Goal: Use online tool/utility: Utilize a website feature to perform a specific function

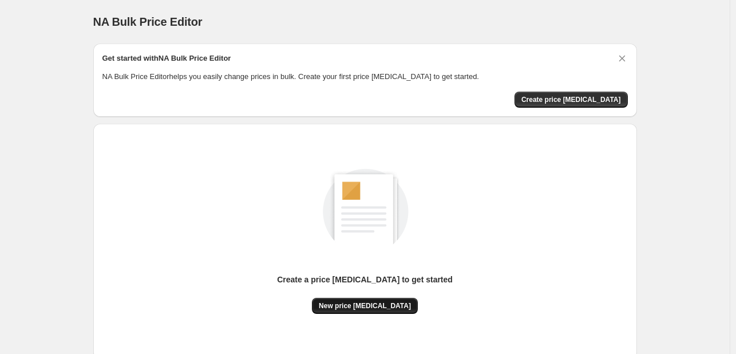
click at [367, 302] on span "New price [MEDICAL_DATA]" at bounding box center [365, 305] width 92 height 9
